Goal: Find specific page/section: Find specific page/section

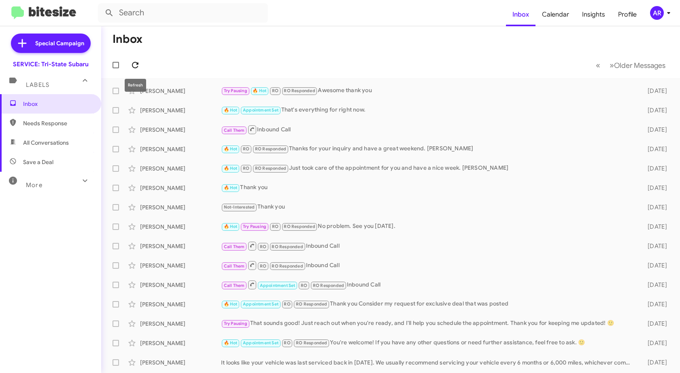
click at [135, 61] on icon at bounding box center [135, 65] width 10 height 10
click at [50, 127] on span "Needs Response" at bounding box center [57, 123] width 69 height 8
type input "in:needs-response"
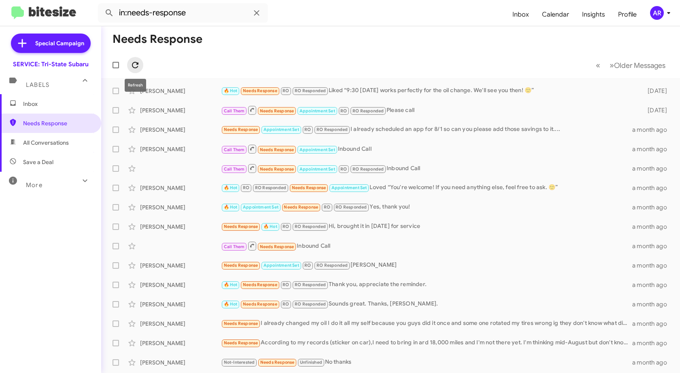
click at [139, 65] on icon at bounding box center [135, 65] width 10 height 10
click at [41, 105] on span "Inbox" at bounding box center [57, 104] width 69 height 8
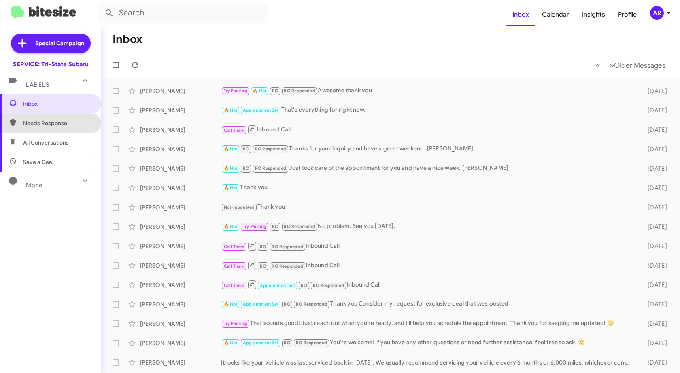
click at [53, 126] on span "Needs Response" at bounding box center [57, 123] width 69 height 8
type input "in:needs-response"
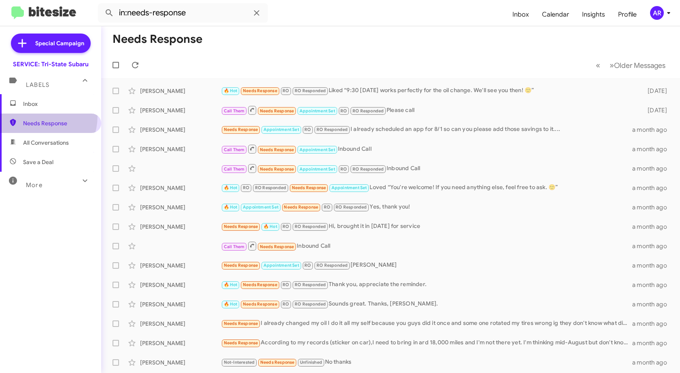
click at [33, 116] on span "Needs Response" at bounding box center [50, 123] width 101 height 19
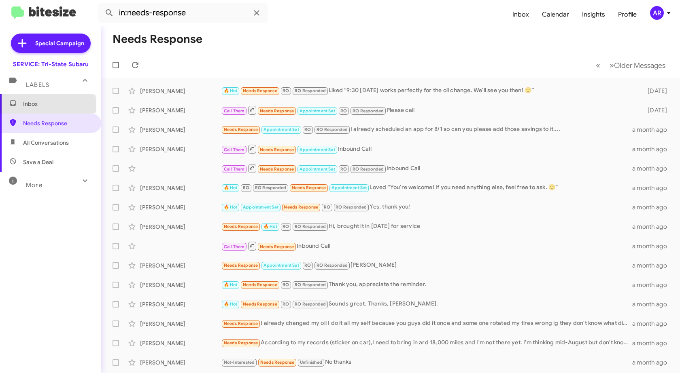
click at [41, 105] on span "Inbox" at bounding box center [57, 104] width 69 height 8
